Goal: Task Accomplishment & Management: Manage account settings

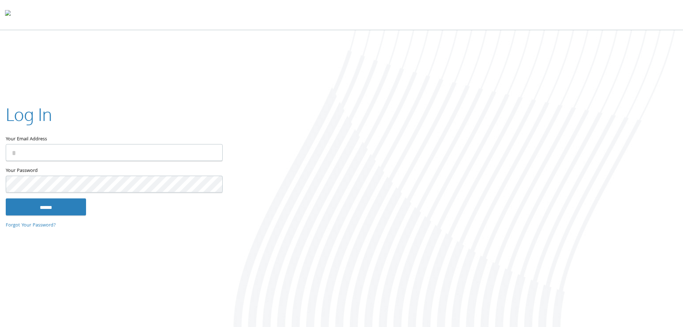
type input "**********"
click at [67, 209] on input "******" at bounding box center [46, 206] width 80 height 17
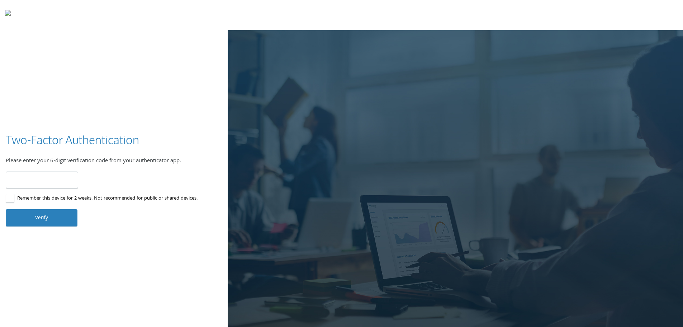
type input "******"
